Goal: Information Seeking & Learning: Learn about a topic

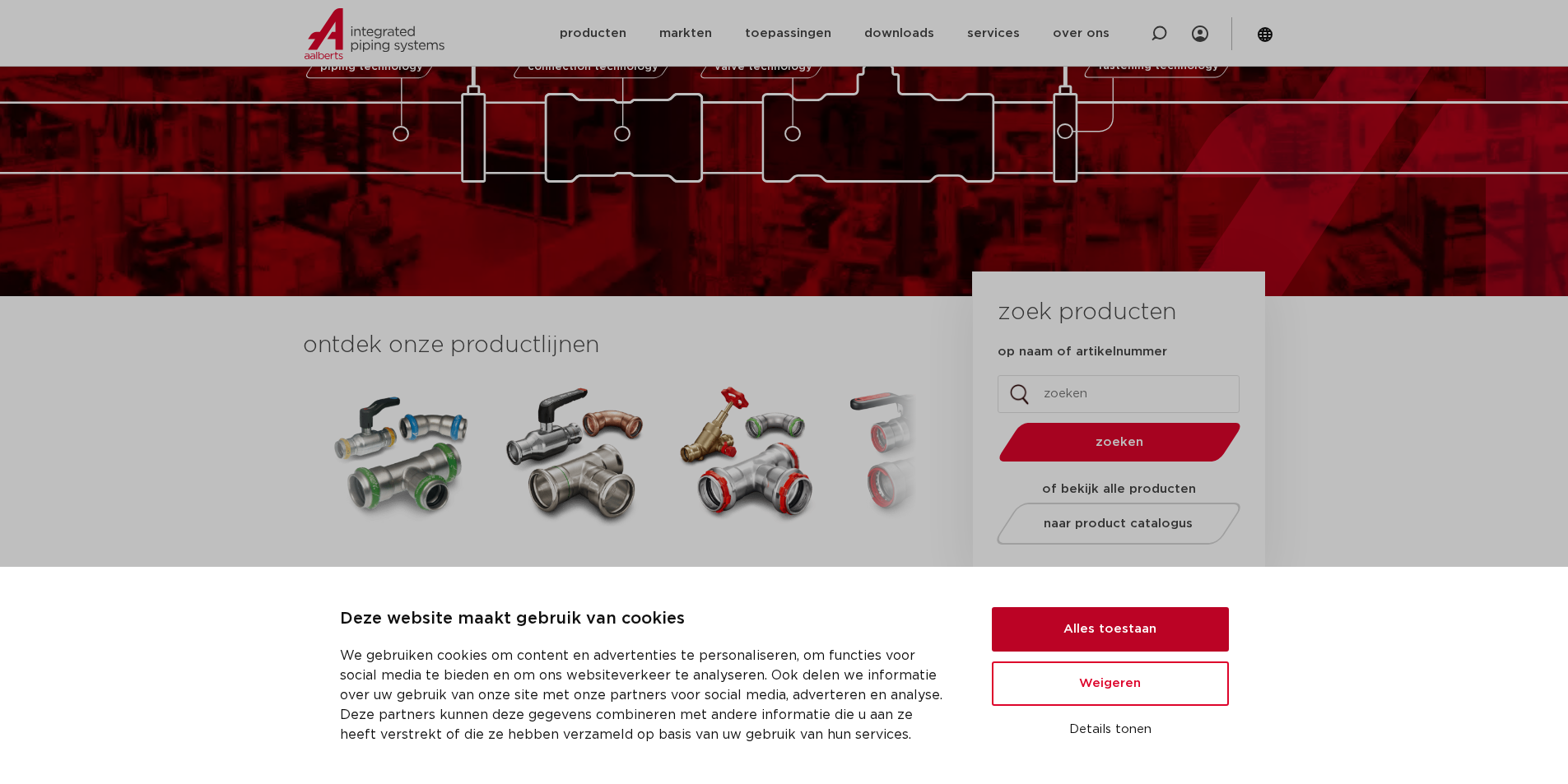
click at [1186, 621] on button "Alles toestaan" at bounding box center [1110, 630] width 237 height 45
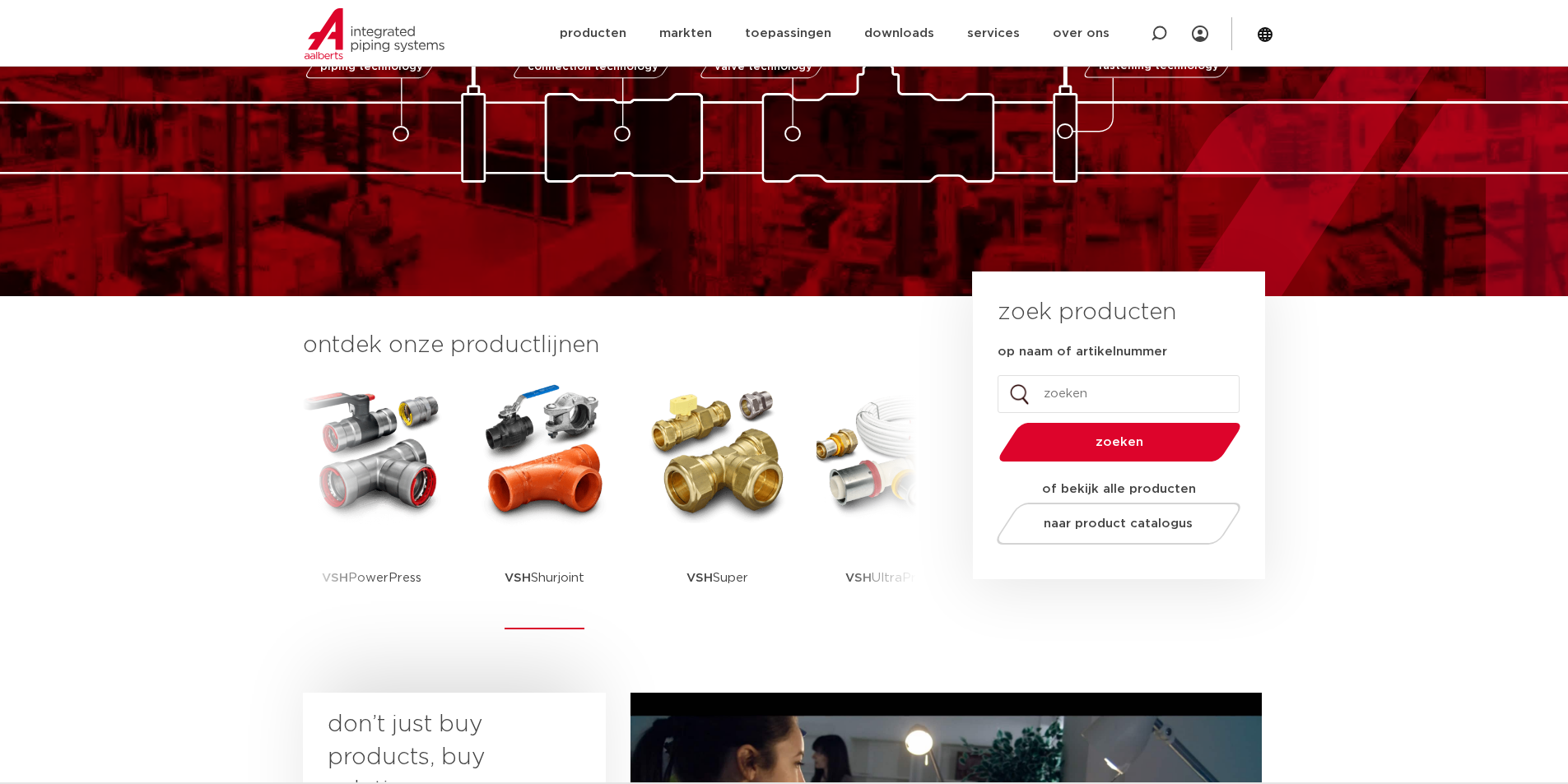
scroll to position [247, 0]
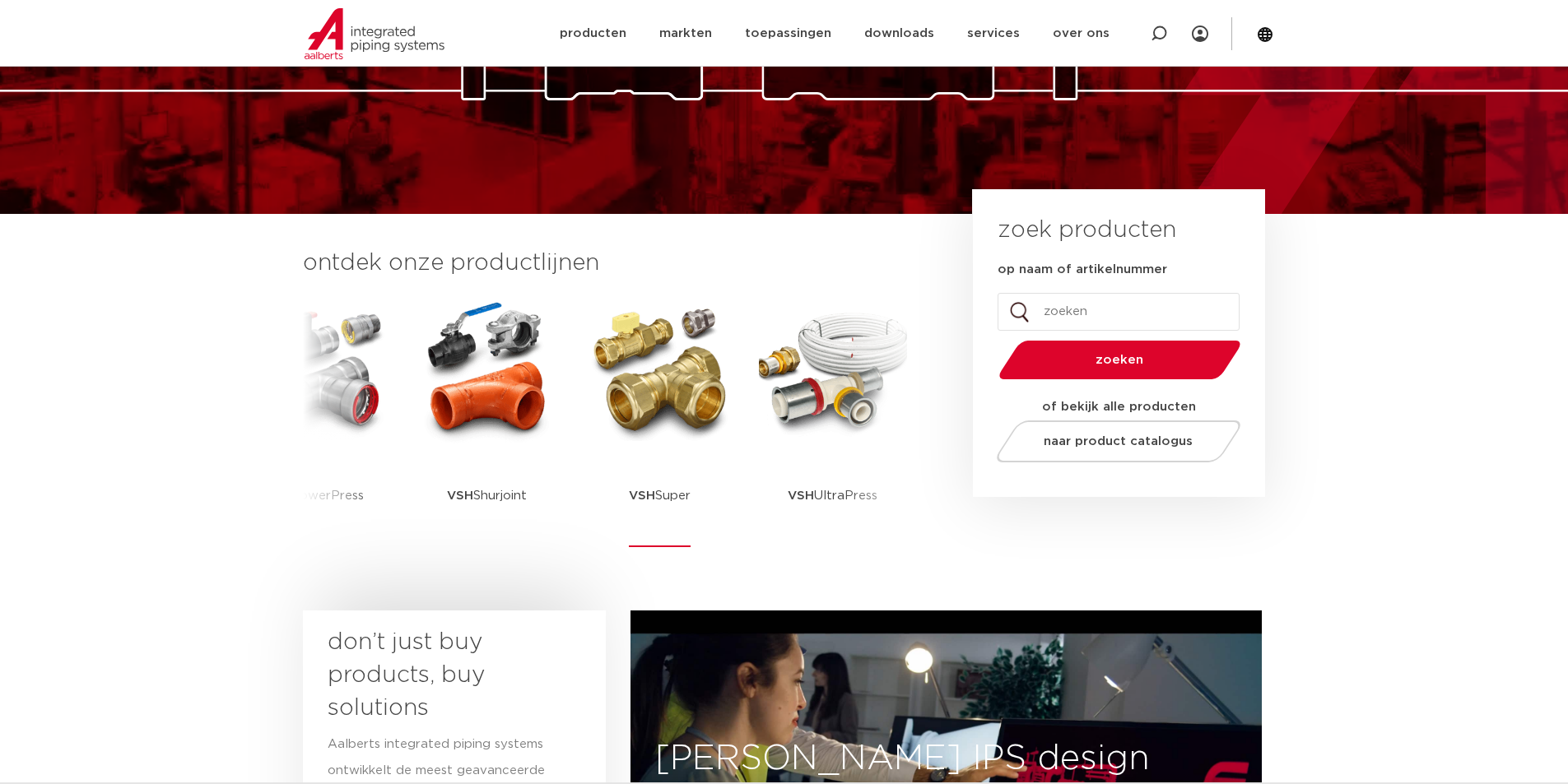
click at [633, 431] on img at bounding box center [660, 370] width 149 height 149
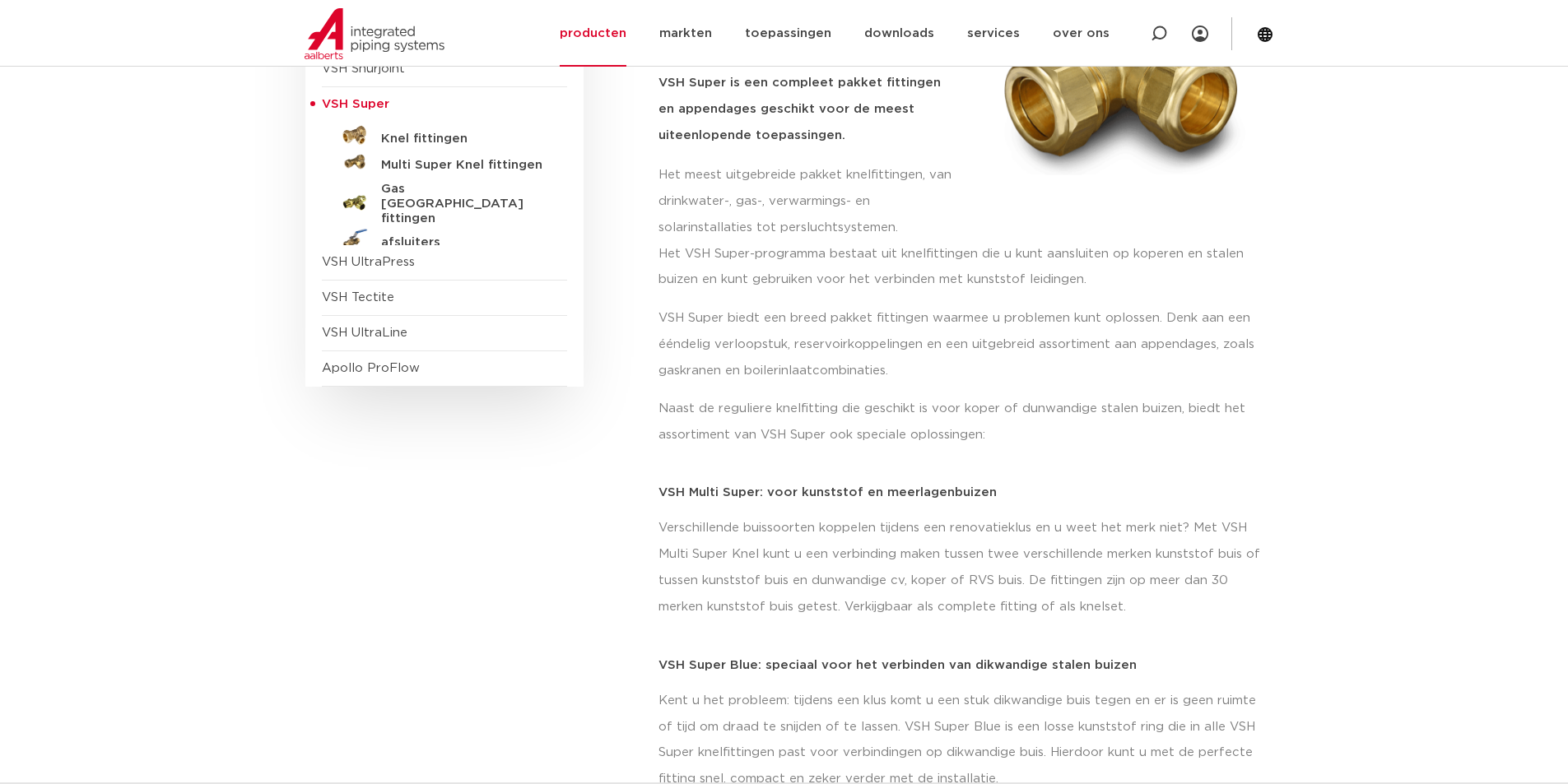
scroll to position [164, 0]
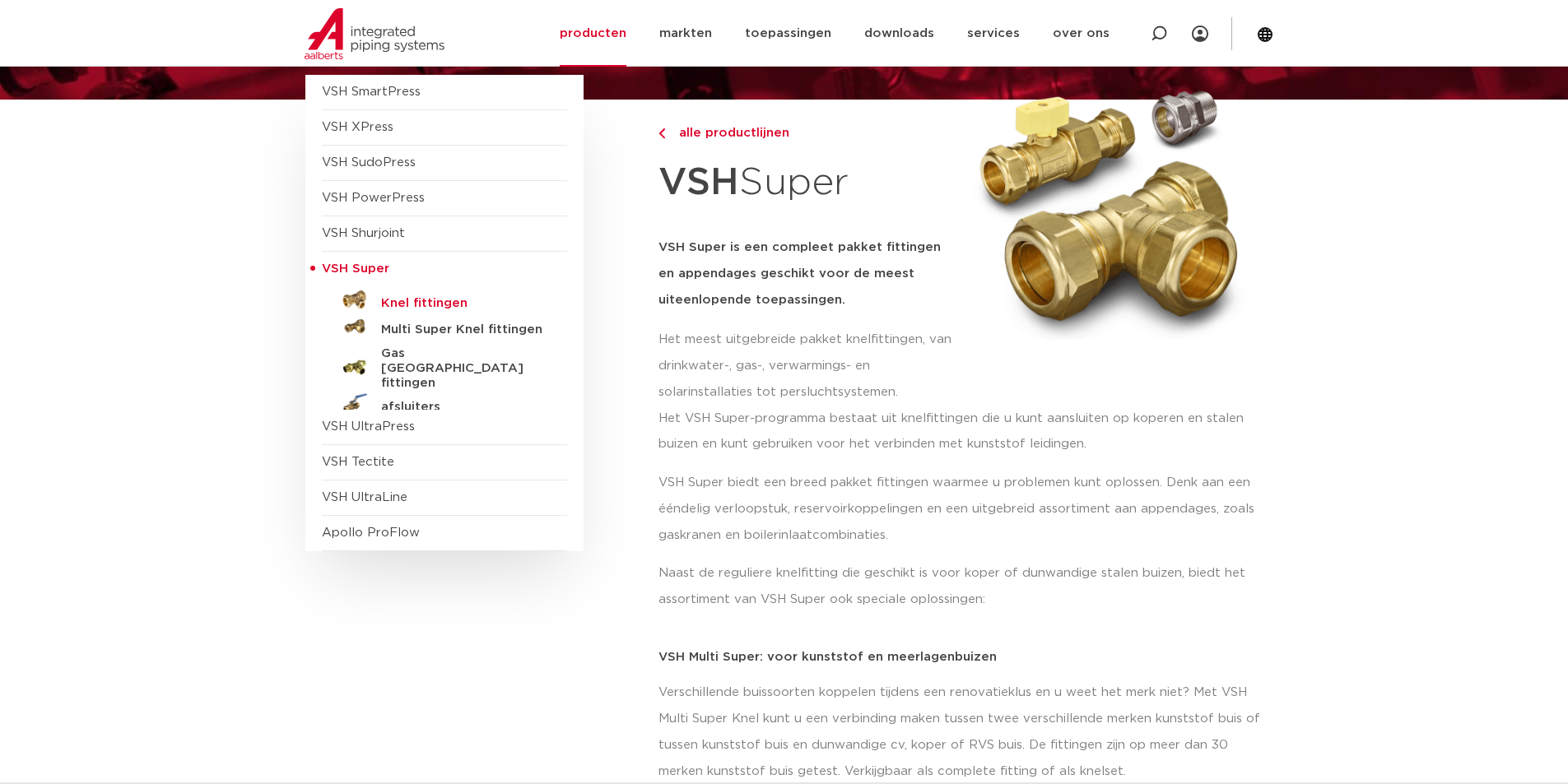
click at [439, 303] on h5 "Knel fittingen" at bounding box center [463, 304] width 163 height 15
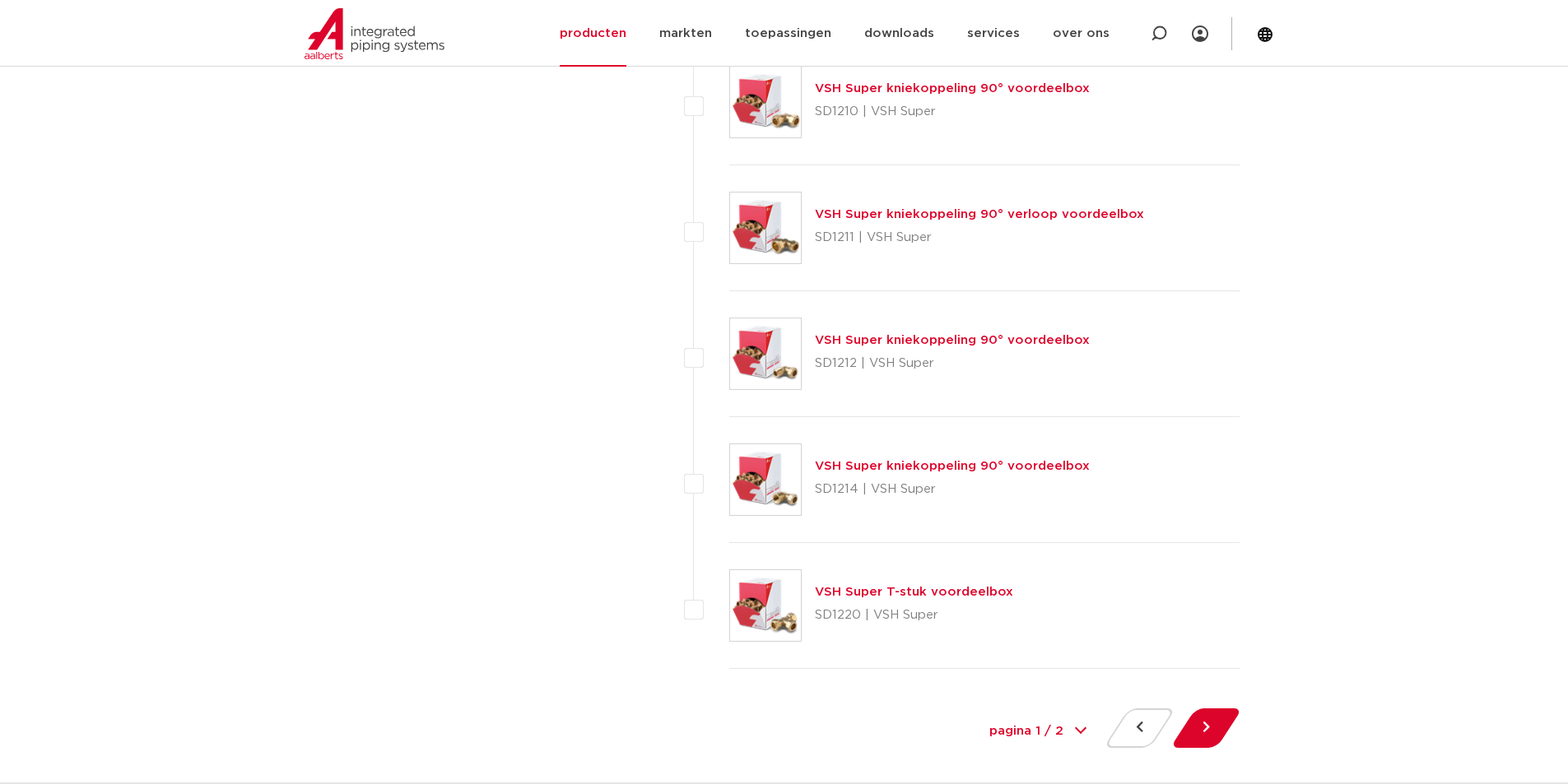
scroll to position [7325, 0]
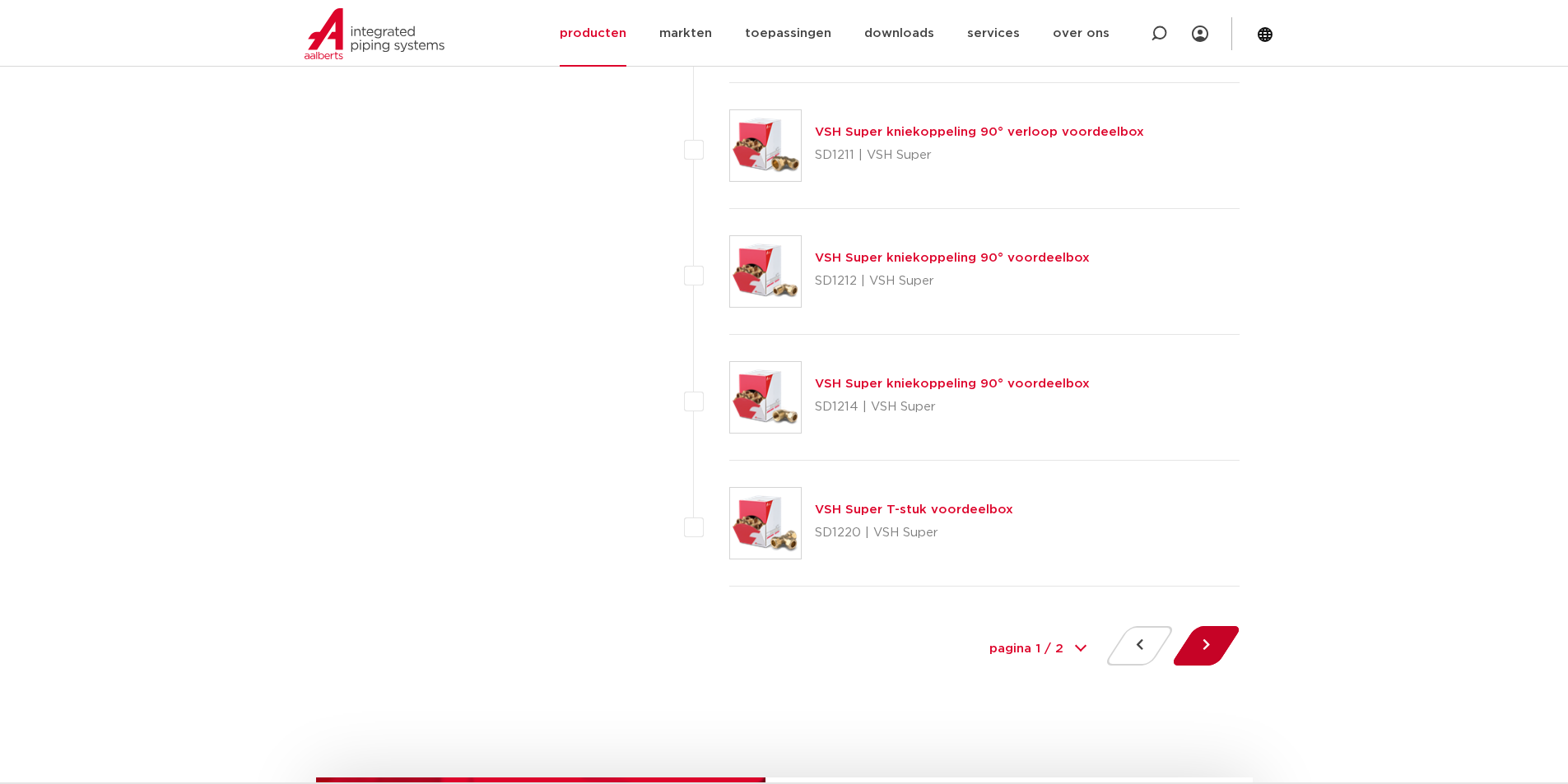
click at [1195, 650] on button at bounding box center [1206, 646] width 47 height 39
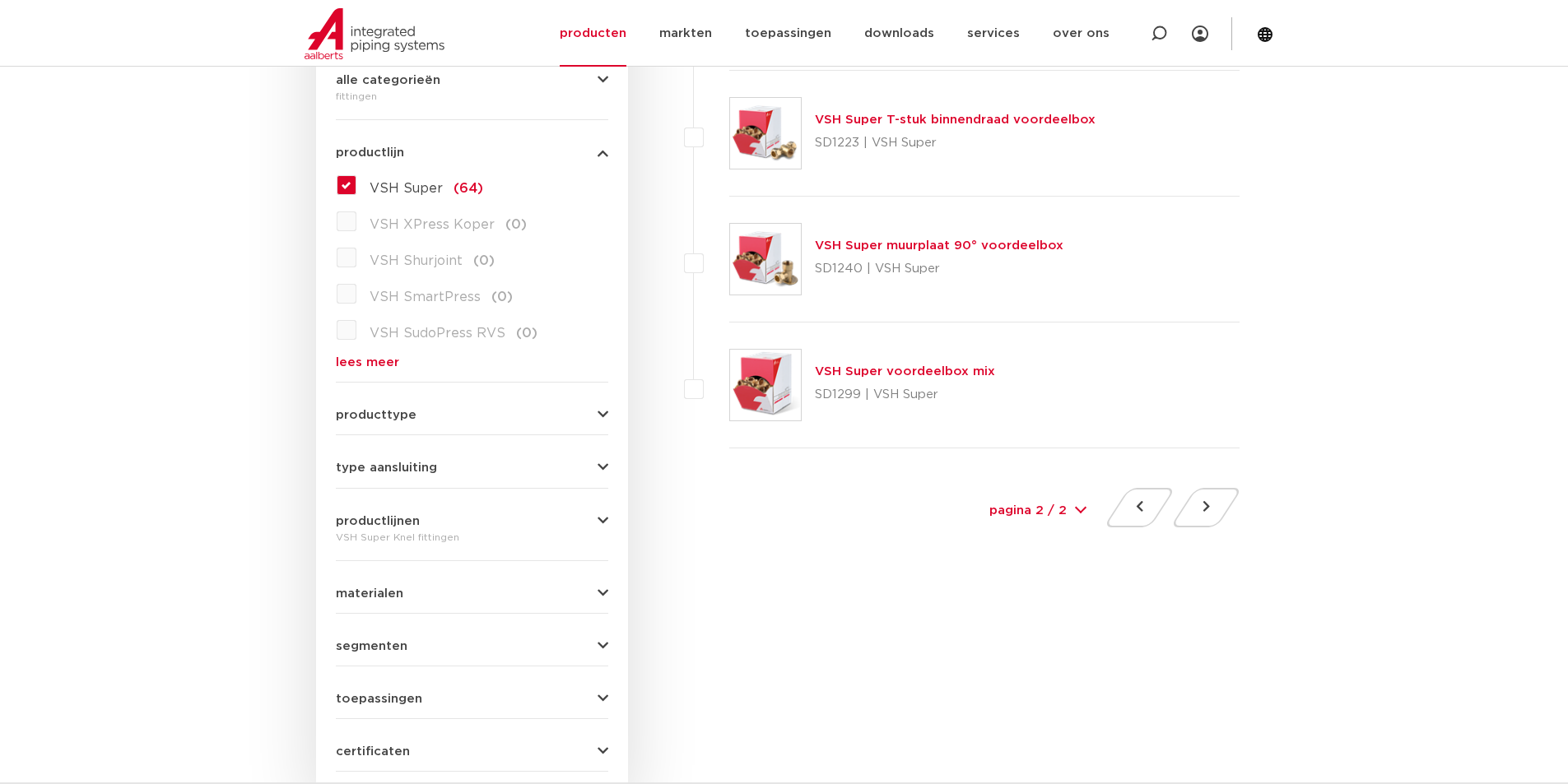
scroll to position [493, 0]
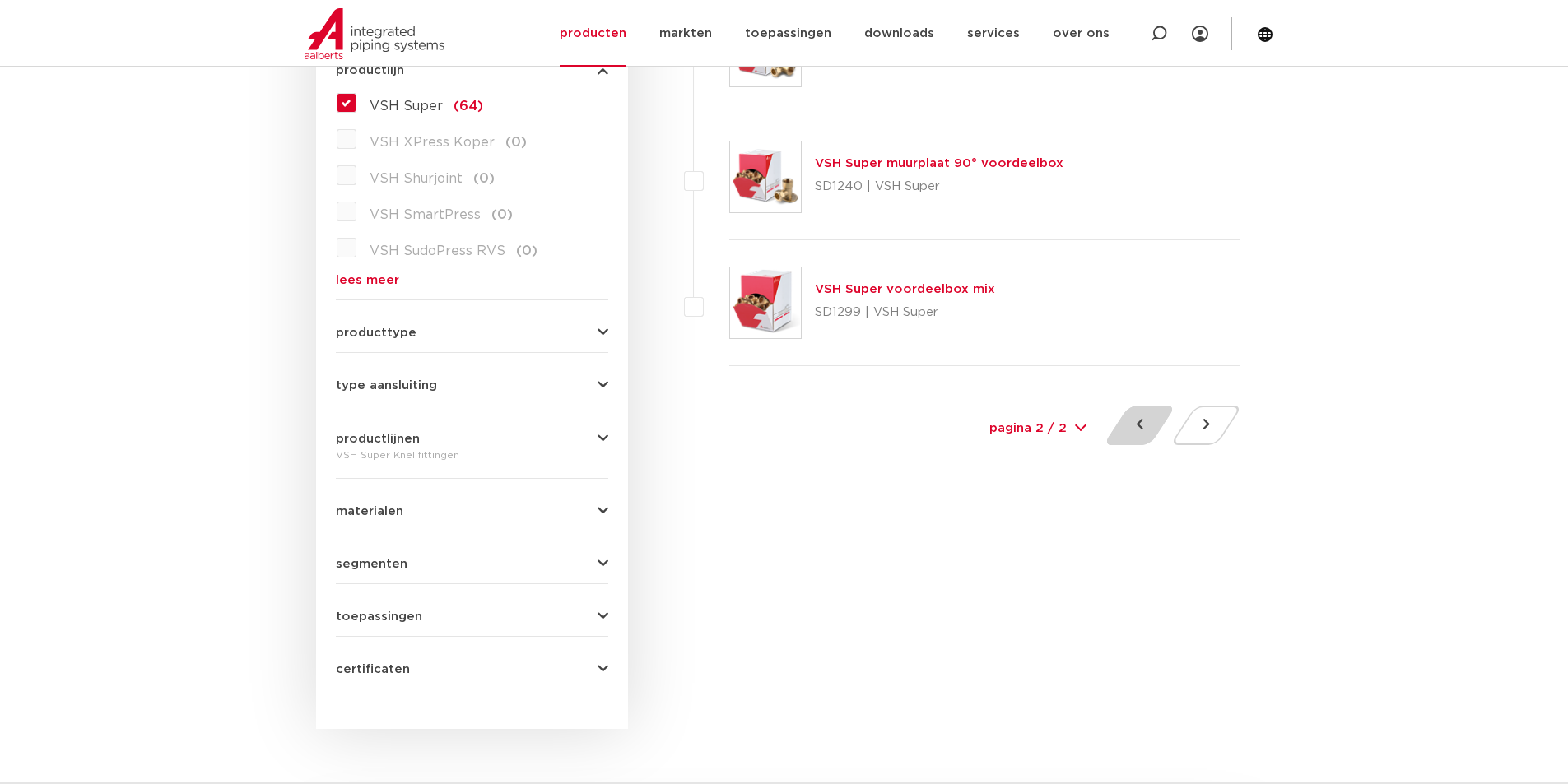
click at [1118, 433] on button at bounding box center [1139, 425] width 47 height 39
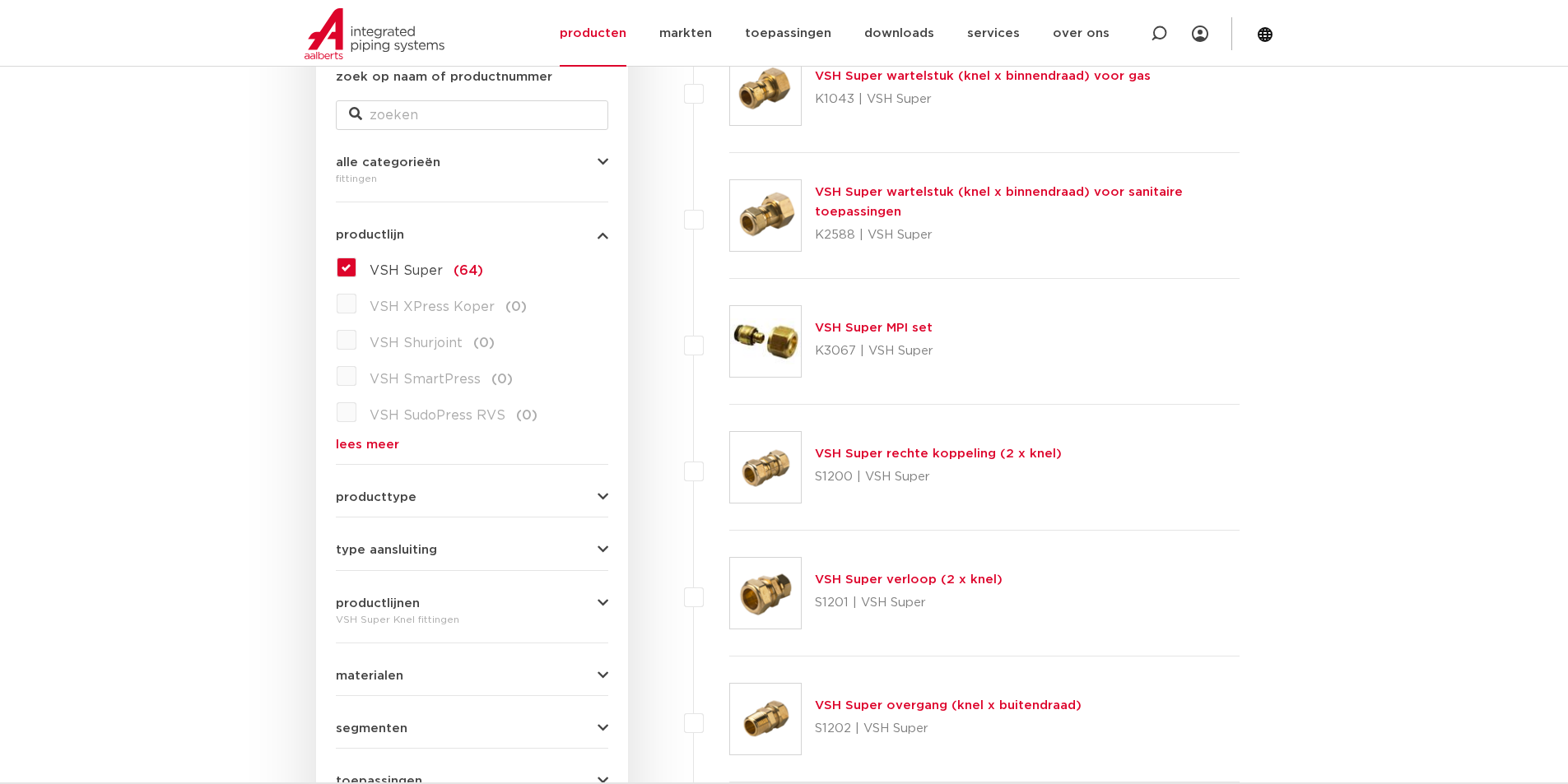
scroll to position [493, 0]
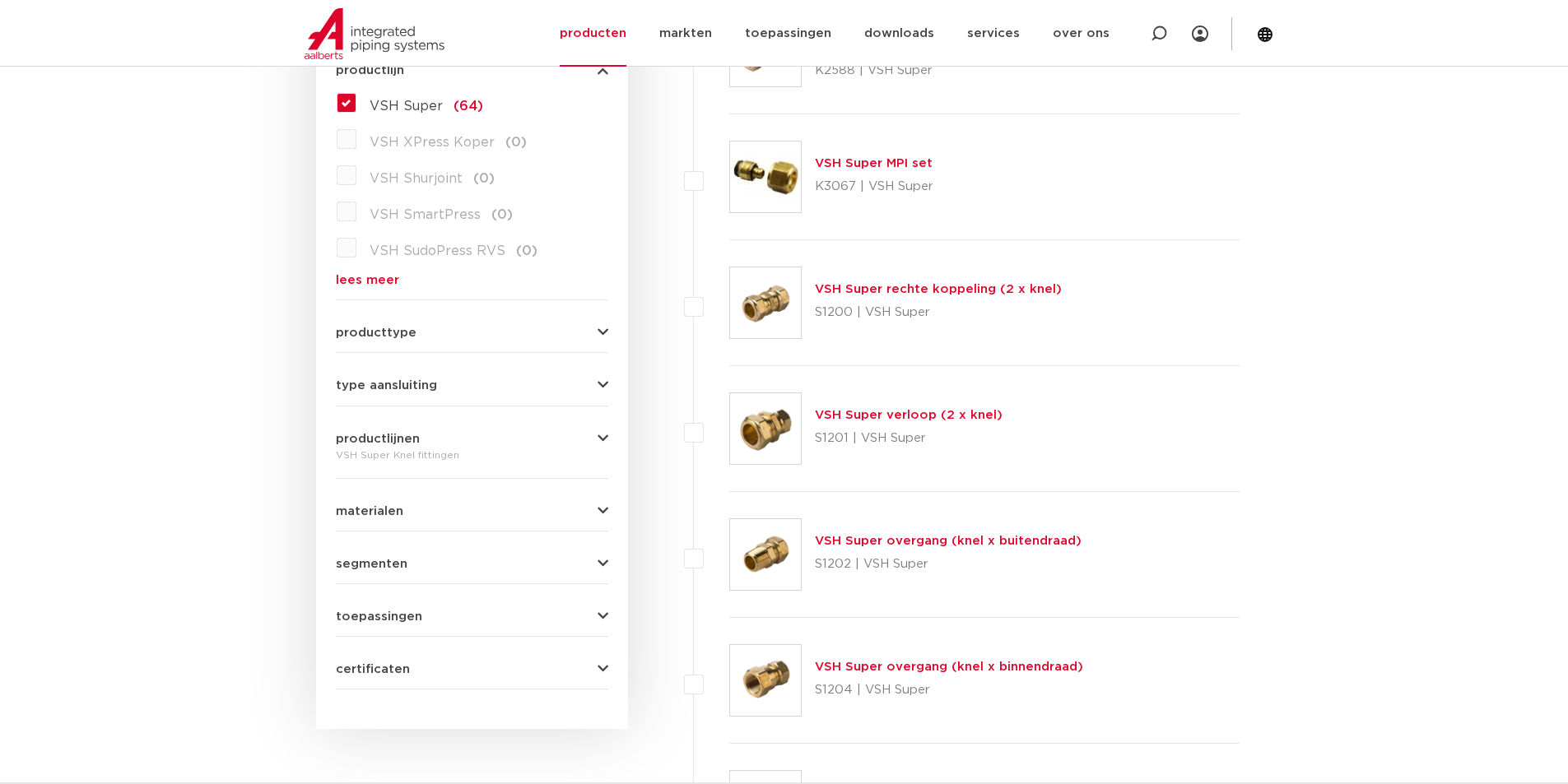
click at [422, 511] on button "materialen" at bounding box center [472, 511] width 273 height 12
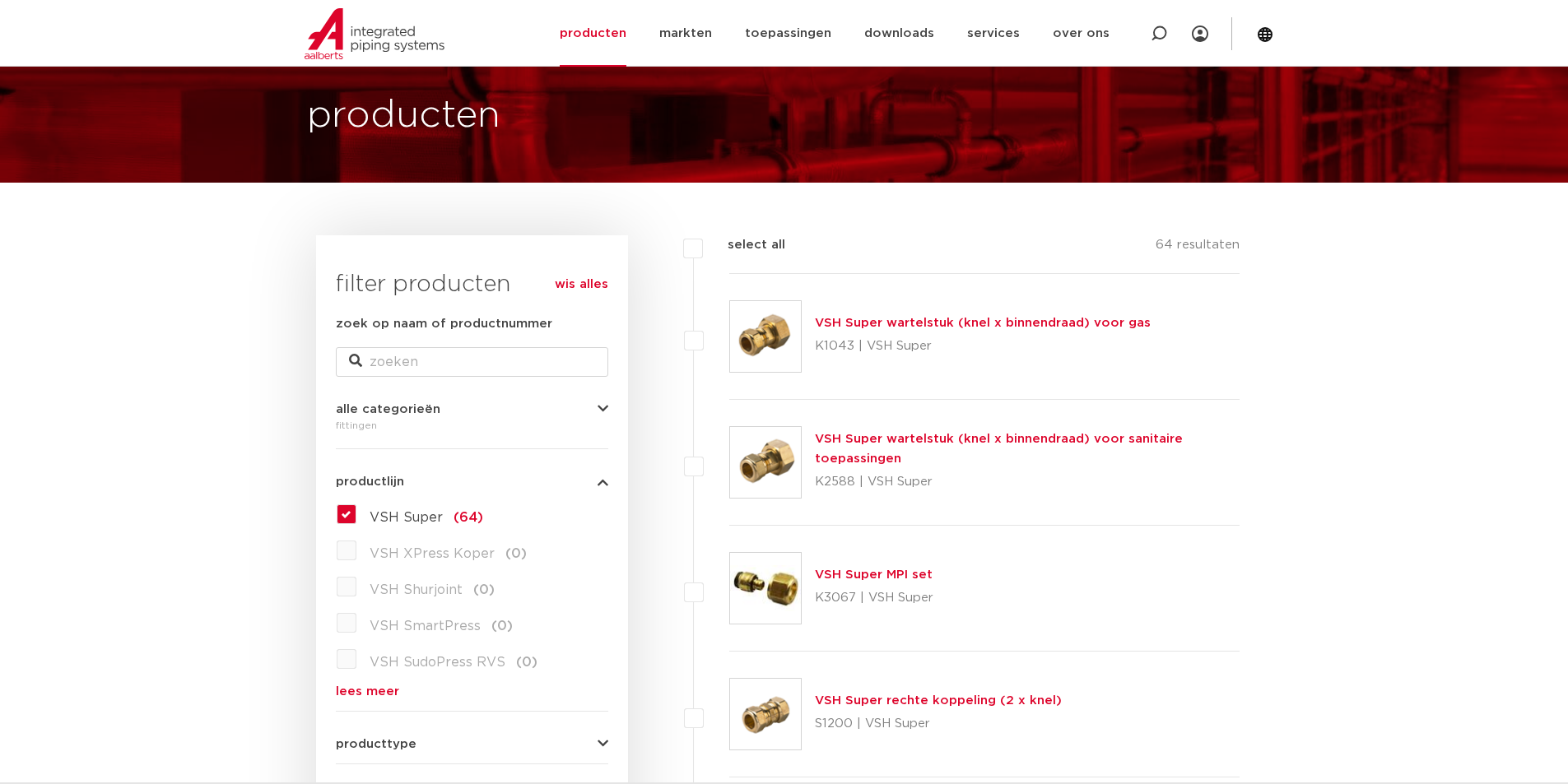
scroll to position [0, 0]
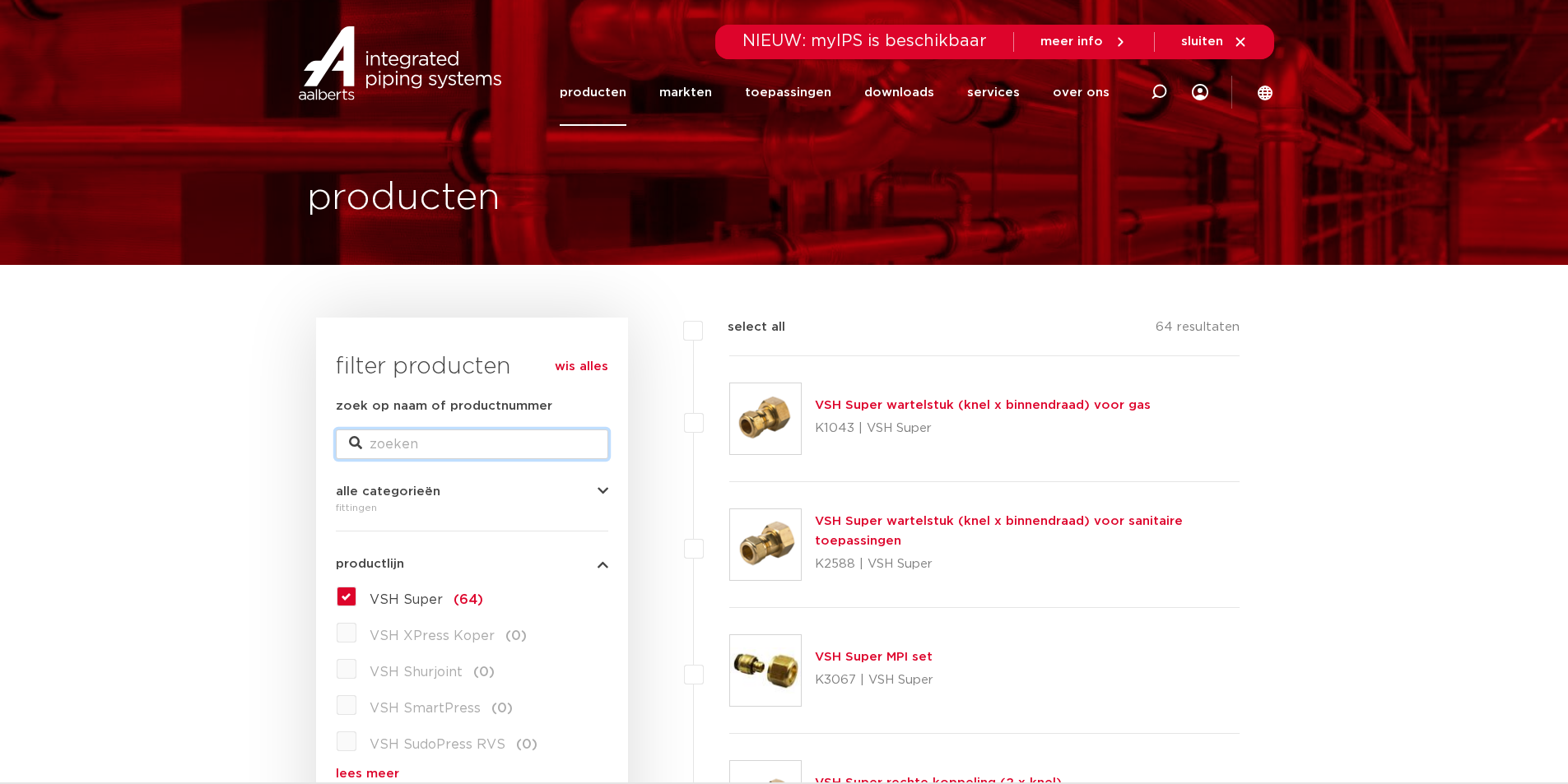
click at [434, 453] on input "zoek op naam of productnummer" at bounding box center [472, 445] width 273 height 30
type input "vernikkeld"
